Goal: Task Accomplishment & Management: Use online tool/utility

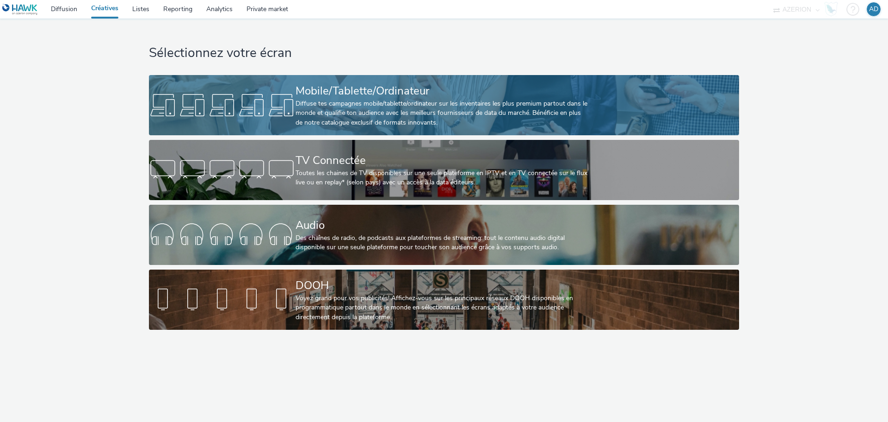
click at [395, 99] on div "Diffuse tes campagnes mobile/tablette/ordinateur sur les inventaires les plus p…" at bounding box center [442, 113] width 293 height 28
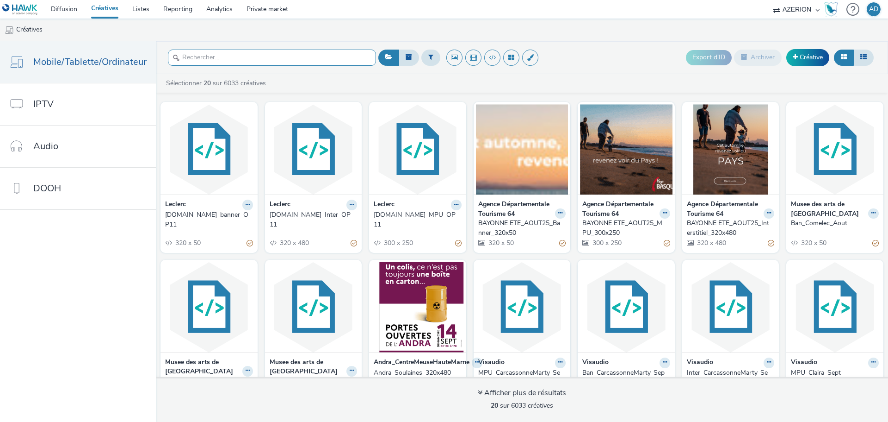
click at [235, 58] on input "text" at bounding box center [272, 58] width 208 height 16
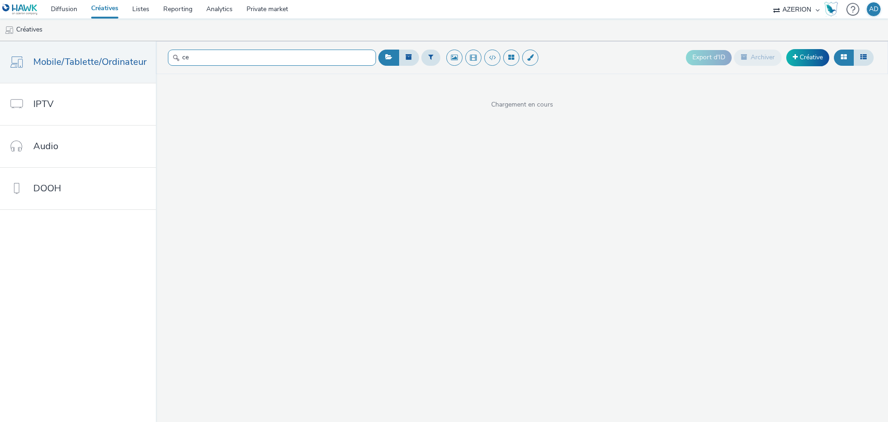
type input "c"
type input "ù"
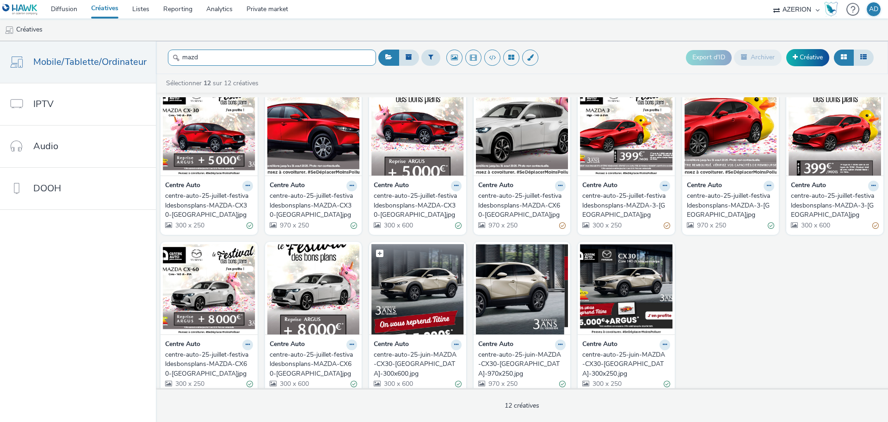
scroll to position [29, 0]
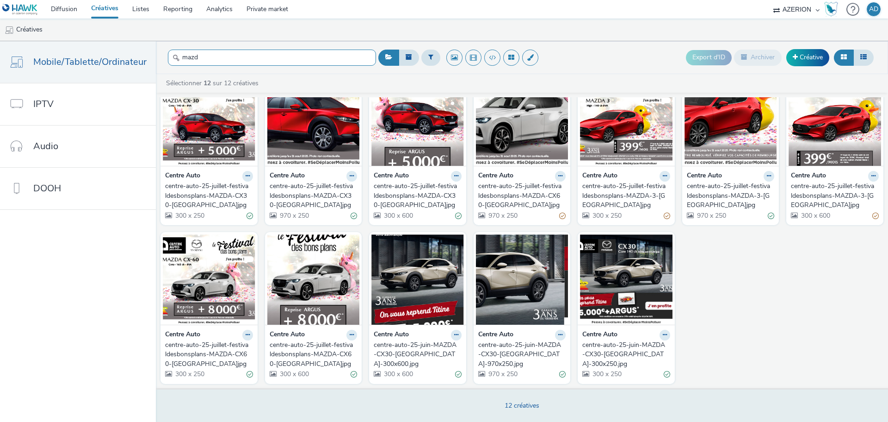
type input "mazd"
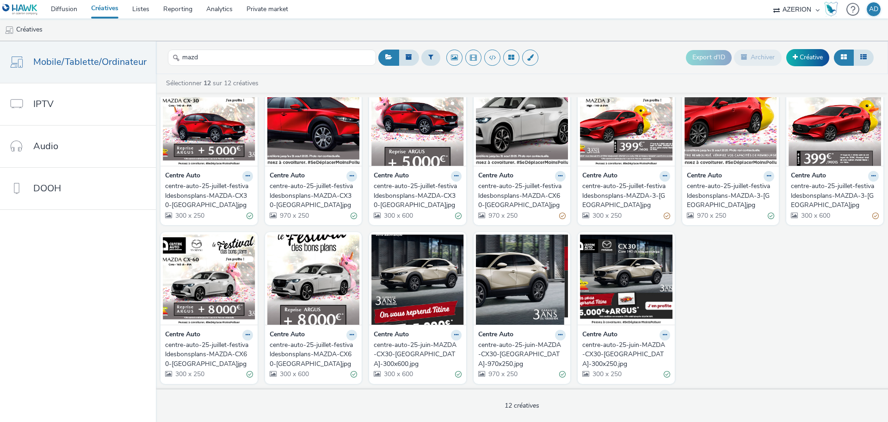
click at [519, 186] on div "centre-auto-25-juillet-festivaldesbonsplans-MAZDA-CX60-[GEOGRAPHIC_DATA]jpg" at bounding box center [520, 195] width 84 height 28
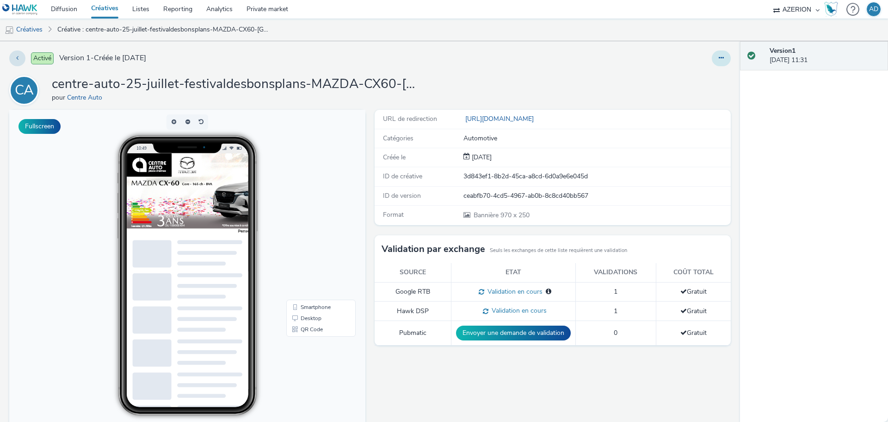
click at [712, 55] on button at bounding box center [721, 58] width 19 height 16
click at [691, 79] on link "Modifier" at bounding box center [696, 77] width 69 height 19
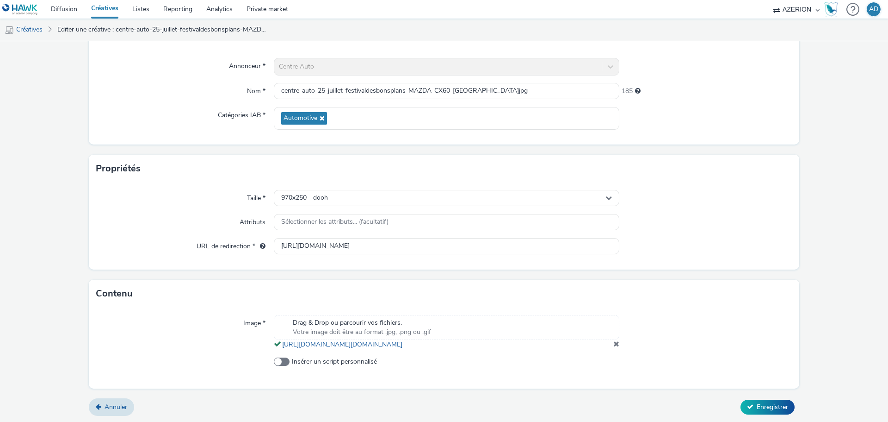
scroll to position [86, 0]
click at [405, 192] on div "970x250 - dooh" at bounding box center [447, 197] width 346 height 16
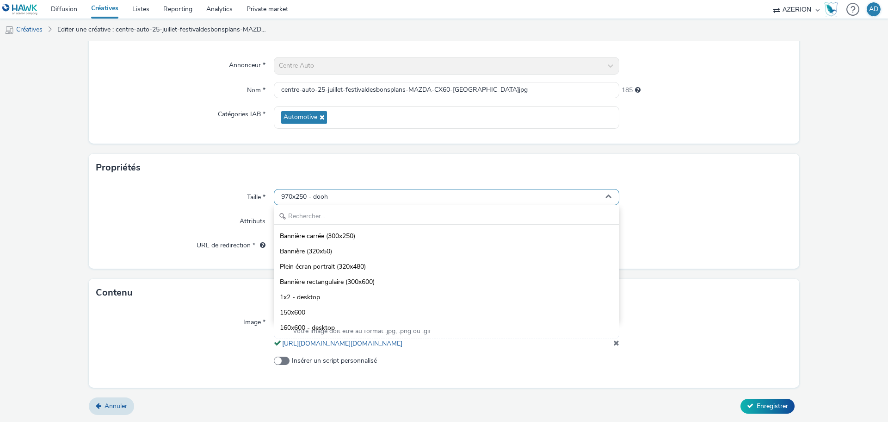
click at [405, 192] on div "970x250 - dooh" at bounding box center [447, 197] width 346 height 16
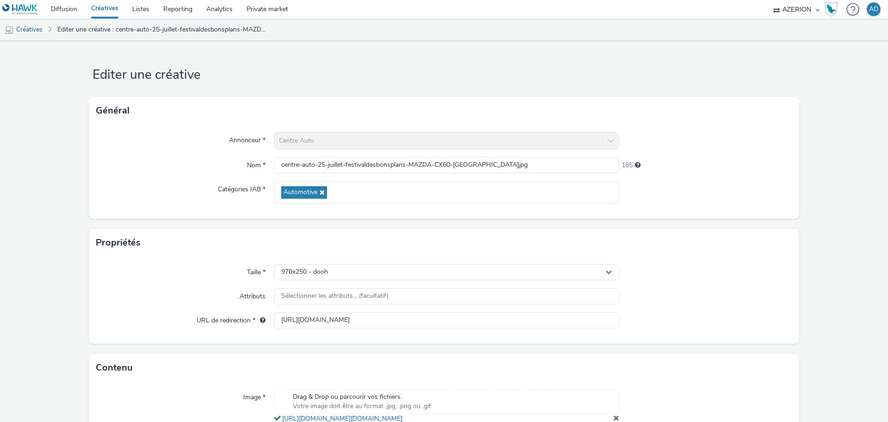
scroll to position [0, 0]
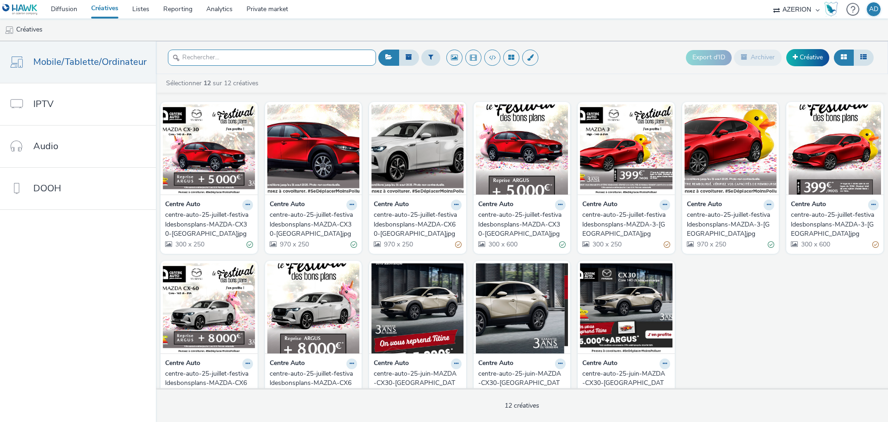
click at [279, 61] on input "text" at bounding box center [272, 58] width 208 height 16
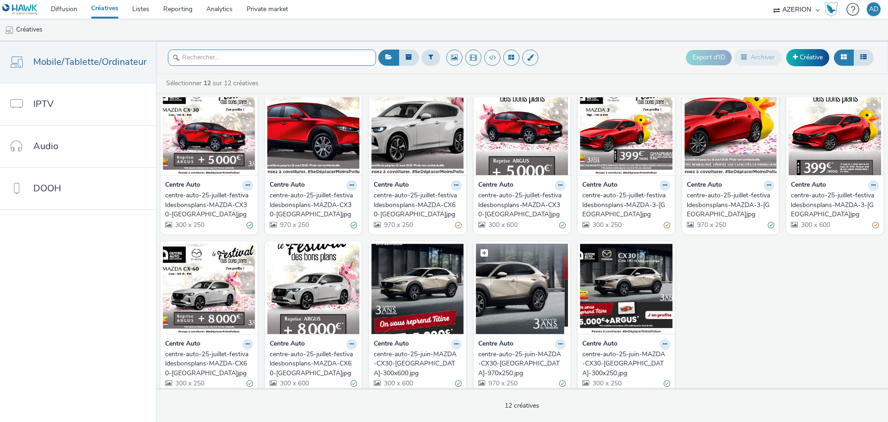
scroll to position [29, 0]
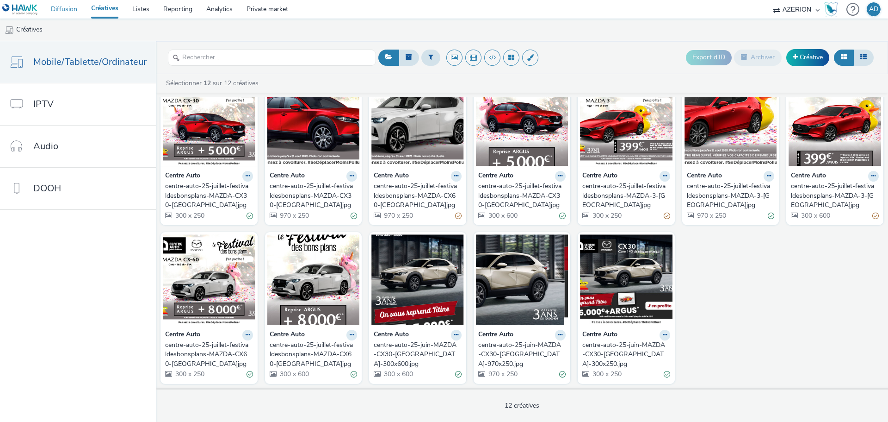
click at [68, 12] on link "Diffusion" at bounding box center [64, 9] width 40 height 19
